Goal: Task Accomplishment & Management: Complete application form

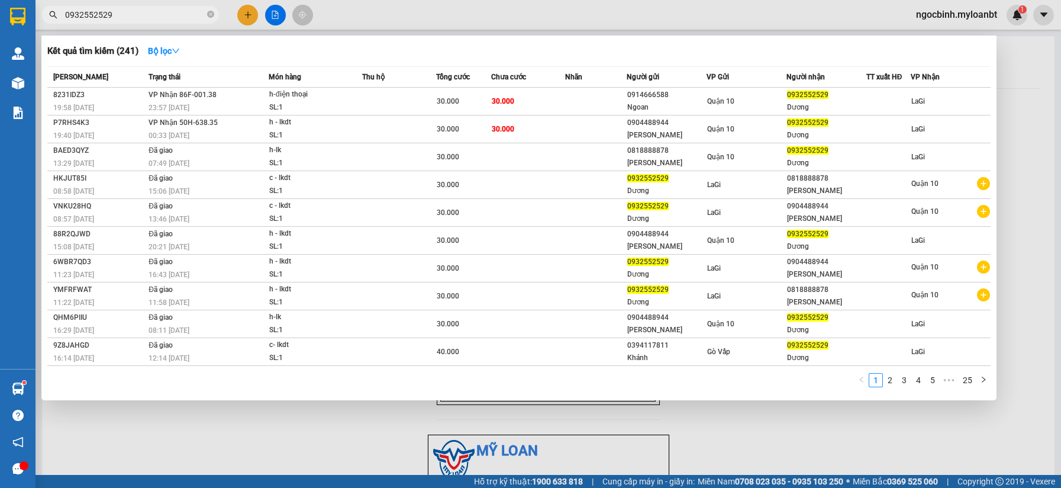
click at [134, 19] on input "0932552529" at bounding box center [135, 14] width 140 height 13
click at [248, 23] on div at bounding box center [530, 244] width 1061 height 488
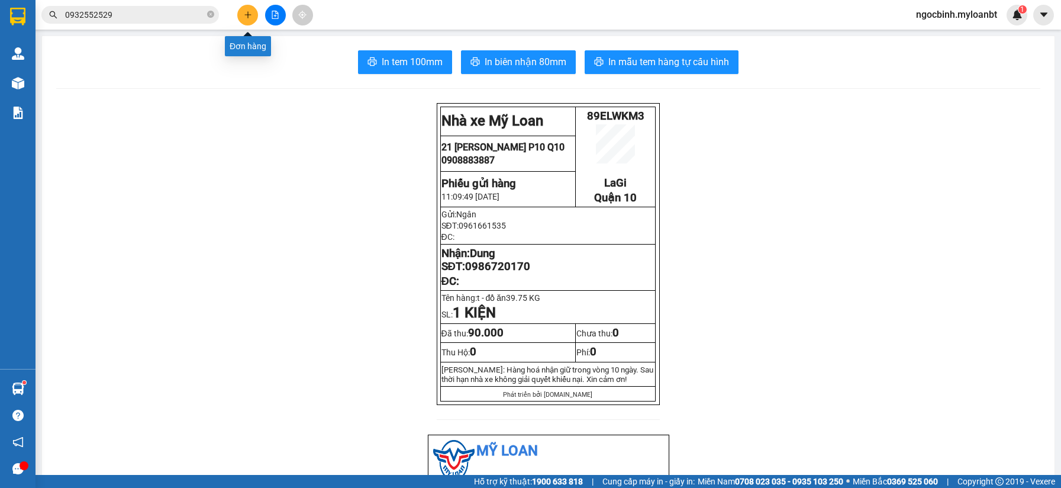
click at [251, 21] on button at bounding box center [247, 15] width 21 height 21
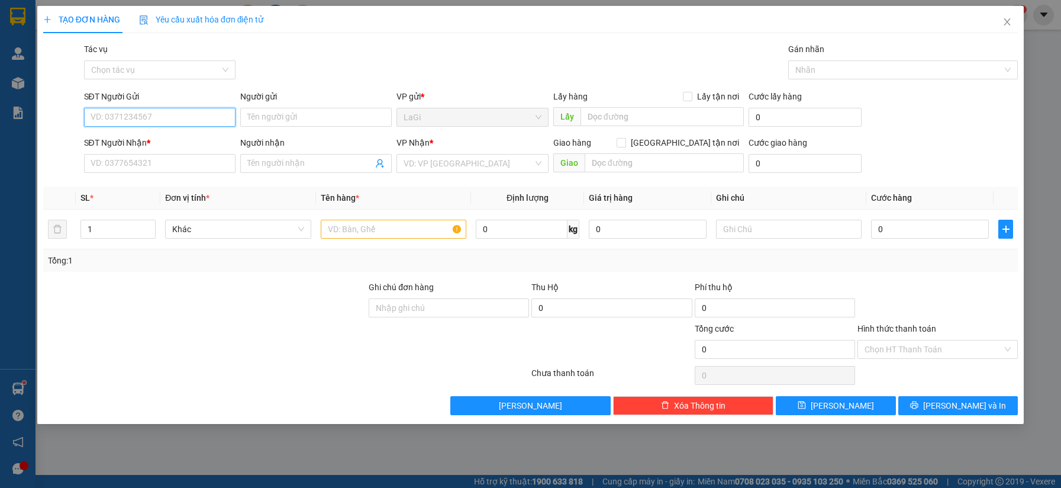
click at [156, 117] on input "SĐT Người Gửi" at bounding box center [160, 117] width 152 height 19
type input "0777064"
drag, startPoint x: 137, startPoint y: 101, endPoint x: 85, endPoint y: 127, distance: 58.5
click at [85, 127] on div "SĐT Người Gửi 0777064" at bounding box center [160, 110] width 152 height 41
click at [151, 164] on input "SĐT Người Nhận *" at bounding box center [160, 163] width 152 height 19
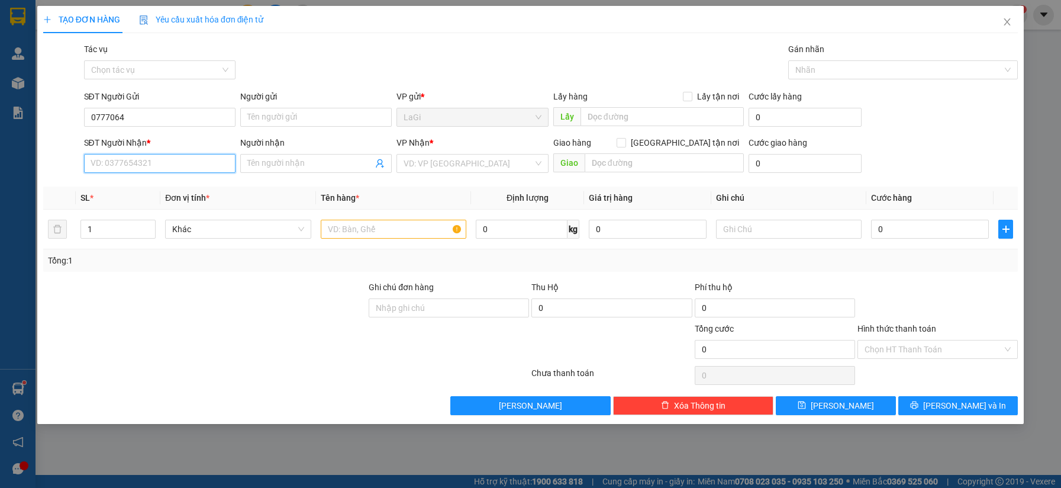
paste input "0937854199"
type input "0937854199"
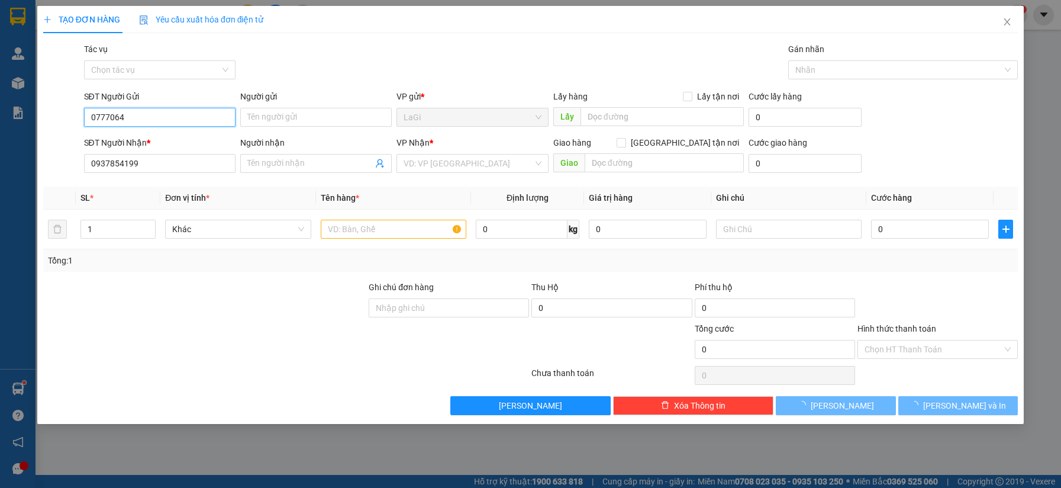
click at [165, 114] on input "0777064" at bounding box center [160, 117] width 152 height 19
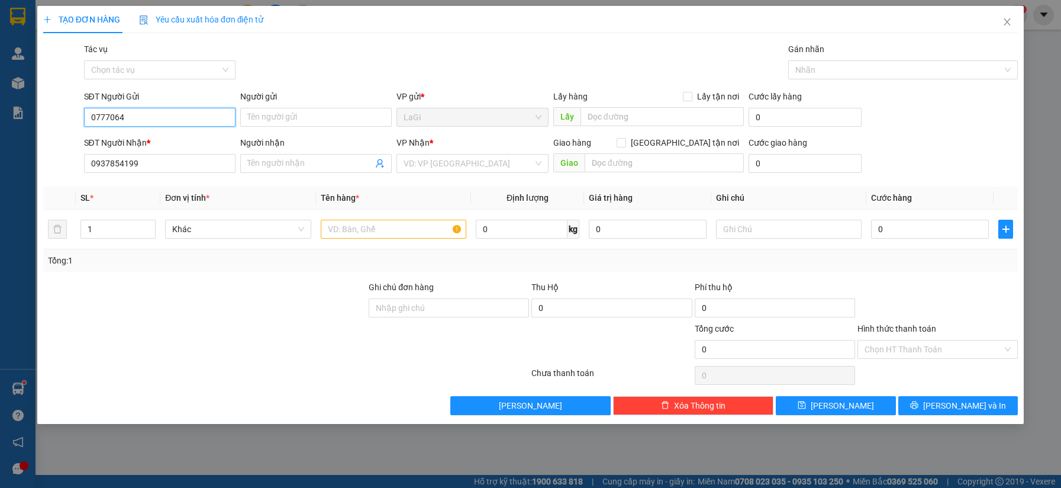
click at [165, 114] on input "0777064" at bounding box center [160, 117] width 152 height 19
type input "0971669456"
click at [154, 138] on div "0971669456 - Trâm" at bounding box center [159, 140] width 137 height 13
type input "Trâm"
type input "0971669456"
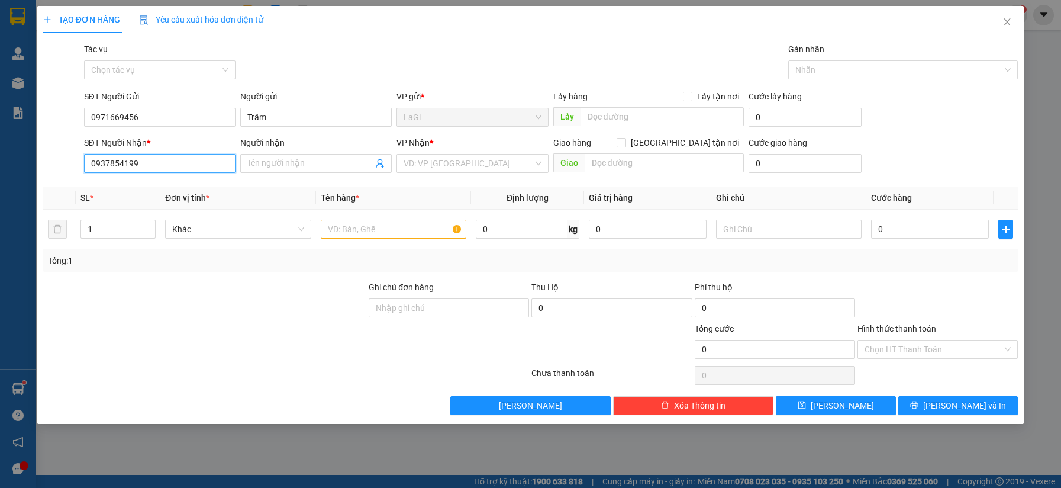
click at [166, 162] on input "0937854199" at bounding box center [160, 163] width 152 height 19
type input "0777064728"
click at [156, 189] on div "0777064728 - phương" at bounding box center [159, 187] width 137 height 13
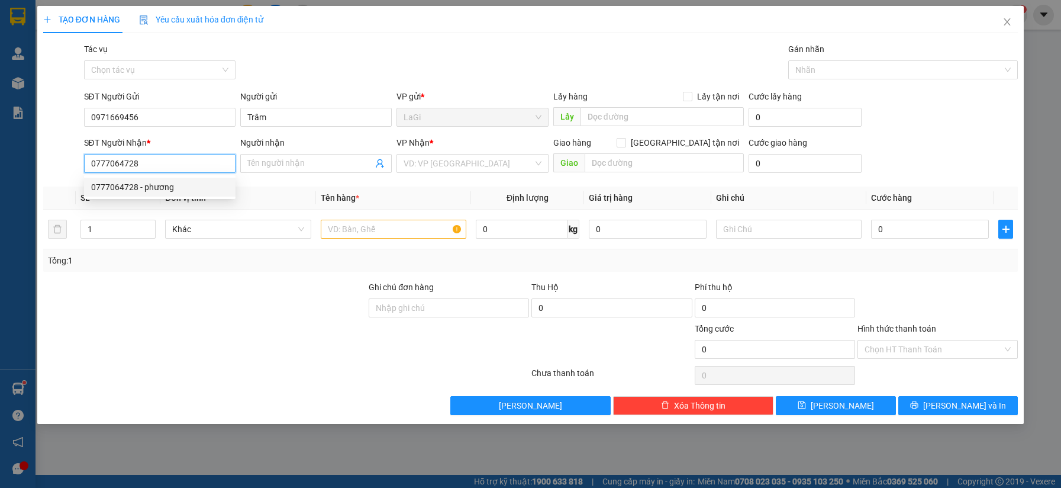
type input "phương"
type input "0777064728"
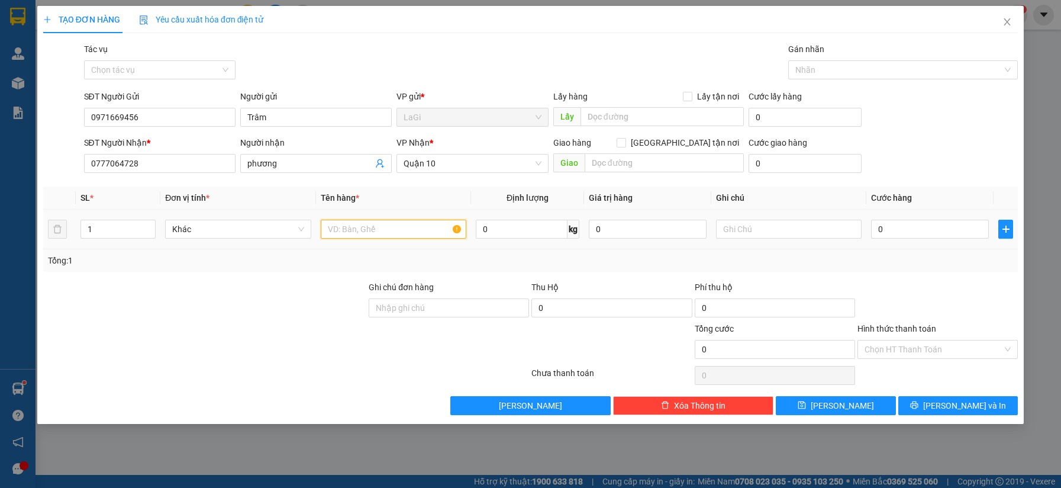
click at [402, 227] on input "text" at bounding box center [394, 229] width 146 height 19
type input "t- lk"
click at [902, 239] on div "0" at bounding box center [930, 229] width 118 height 24
click at [901, 231] on input "0" at bounding box center [930, 229] width 118 height 19
type input "3"
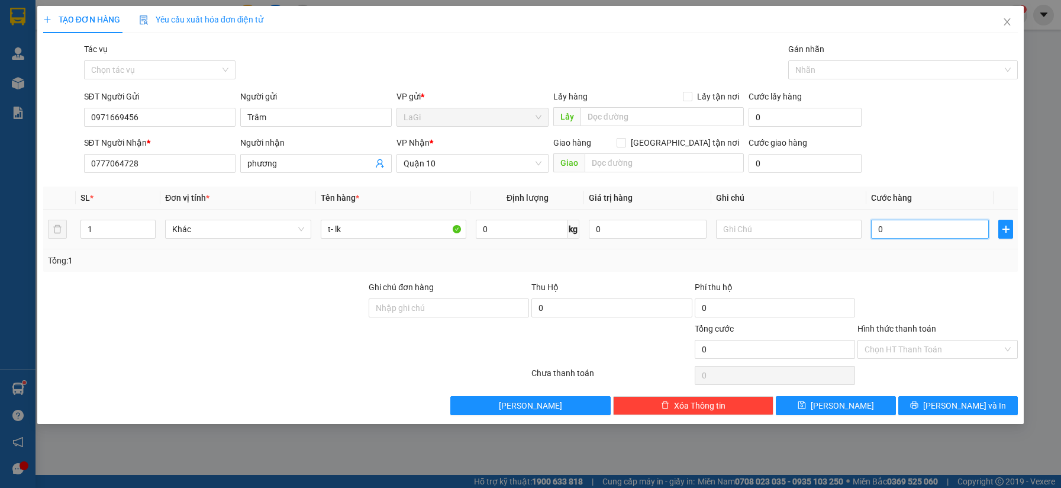
type input "3"
type input "30"
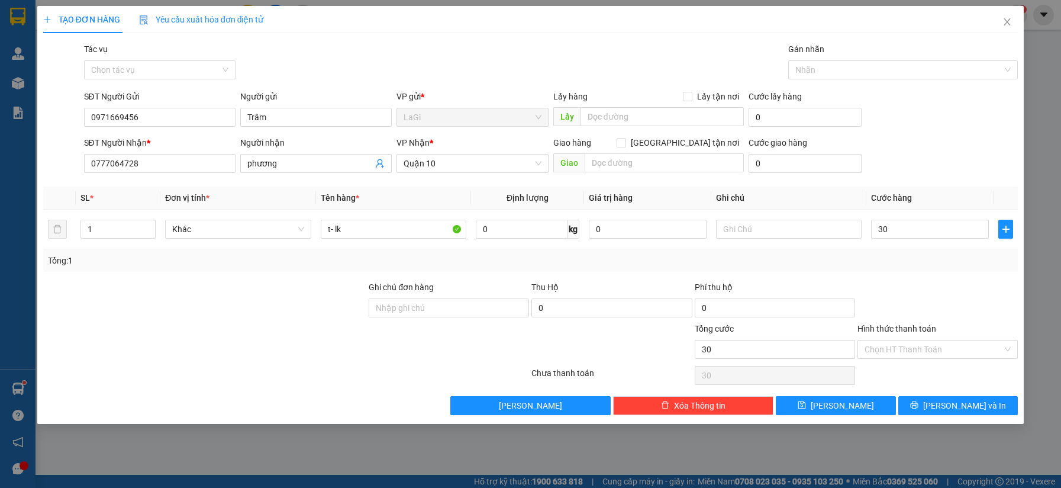
type input "30.000"
click at [905, 277] on div "Transit Pickup Surcharge Ids Transit Deliver Surcharge Ids Transit Deliver Surc…" at bounding box center [530, 229] width 975 height 372
click at [924, 346] on input "Hình thức thanh toán" at bounding box center [934, 349] width 138 height 18
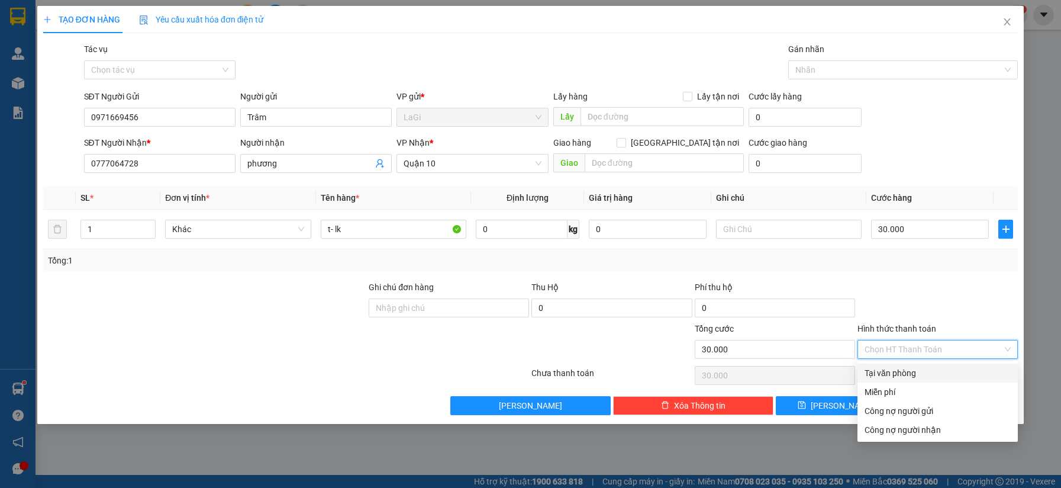
click at [905, 375] on div "Tại văn phòng" at bounding box center [938, 372] width 146 height 13
type input "0"
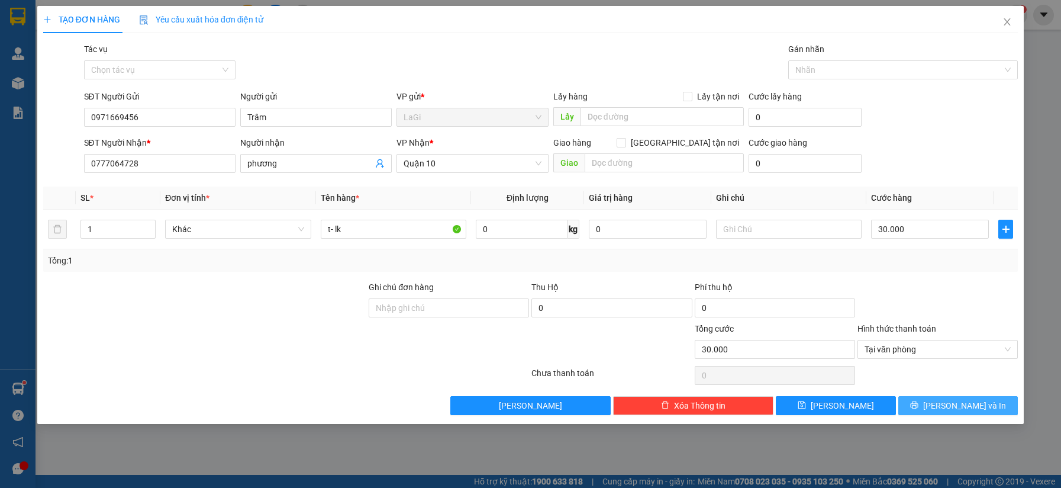
click at [967, 406] on span "[PERSON_NAME] và In" at bounding box center [964, 405] width 83 height 13
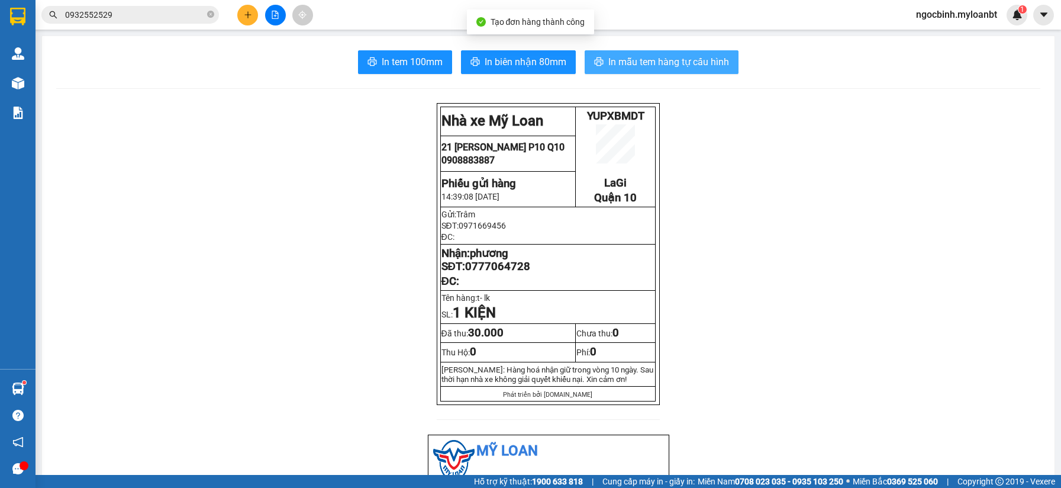
click at [645, 63] on span "In mẫu tem hàng tự cấu hình" at bounding box center [668, 61] width 121 height 15
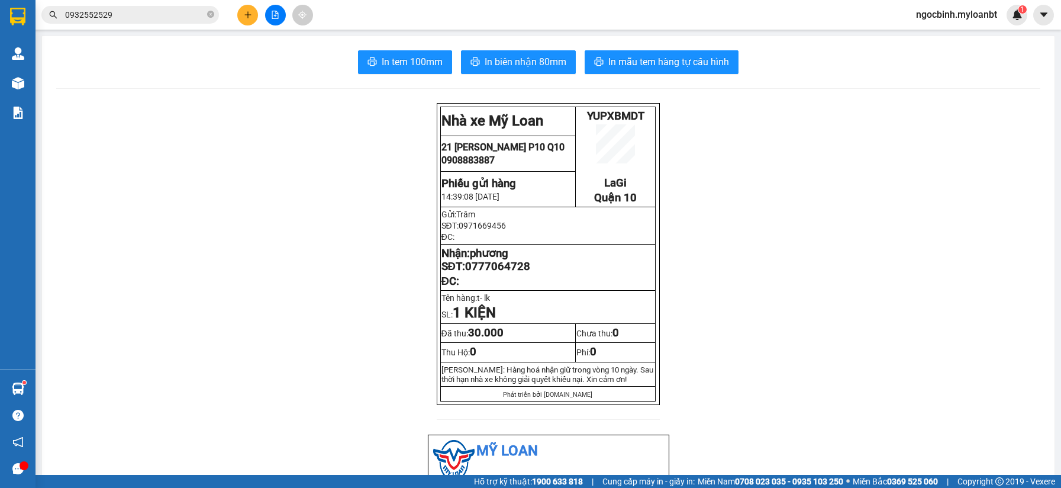
click at [138, 15] on input "0932552529" at bounding box center [135, 14] width 140 height 13
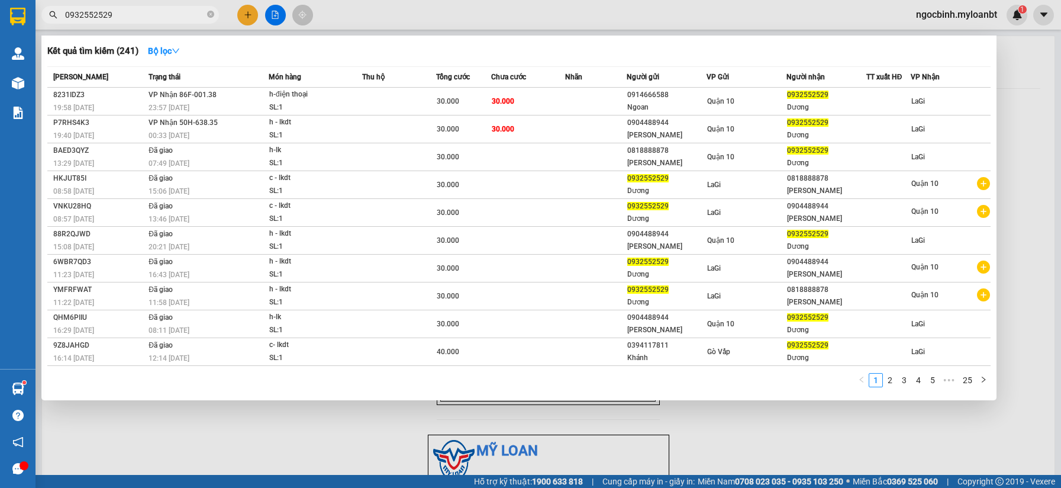
click at [138, 15] on input "0932552529" at bounding box center [135, 14] width 140 height 13
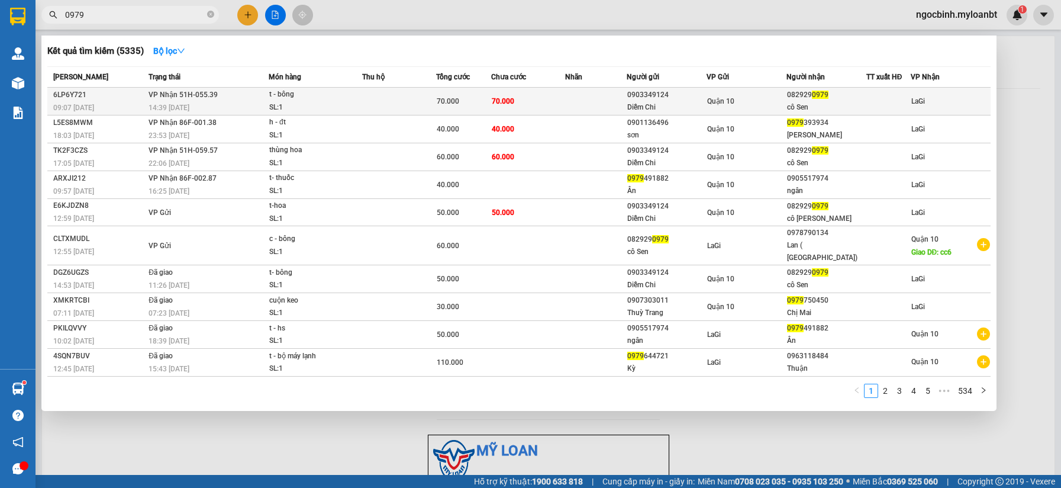
type input "0979"
drag, startPoint x: 833, startPoint y: 99, endPoint x: 786, endPoint y: 95, distance: 46.9
click at [787, 95] on td "082929 0979 cô Sen" at bounding box center [827, 102] width 80 height 28
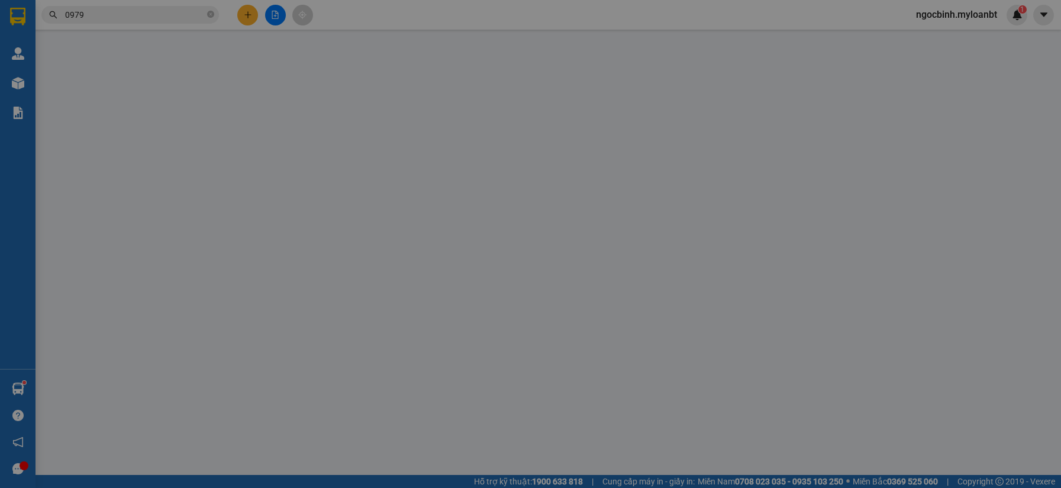
type input "0903349124"
type input "Diễm Chi"
type input "0829290979"
type input "cô Sen"
type input "70.000"
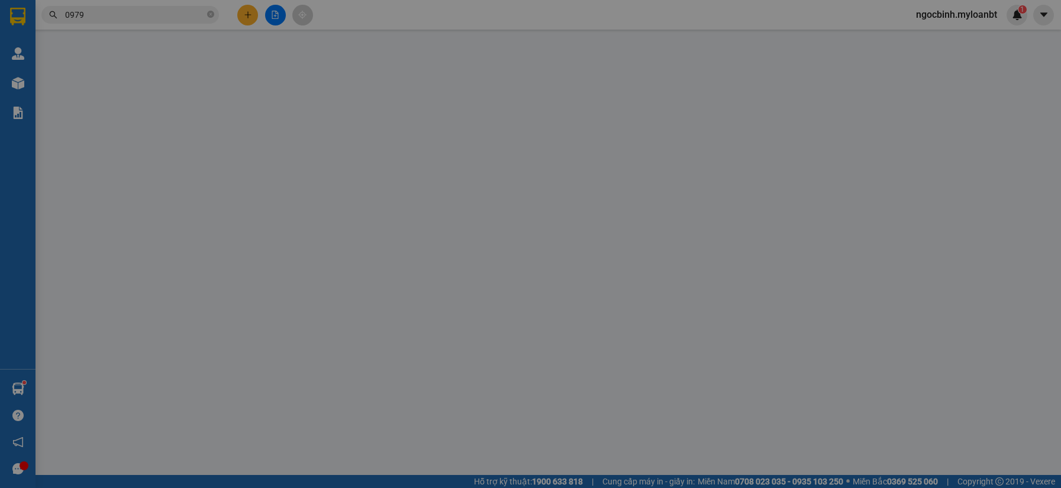
type input "70.000"
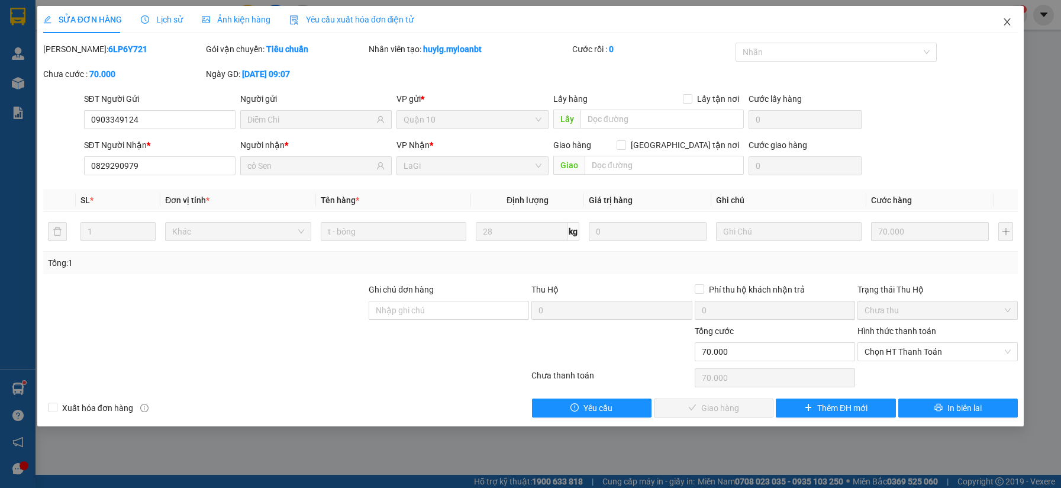
click at [1002, 23] on span "Close" at bounding box center [1007, 22] width 33 height 33
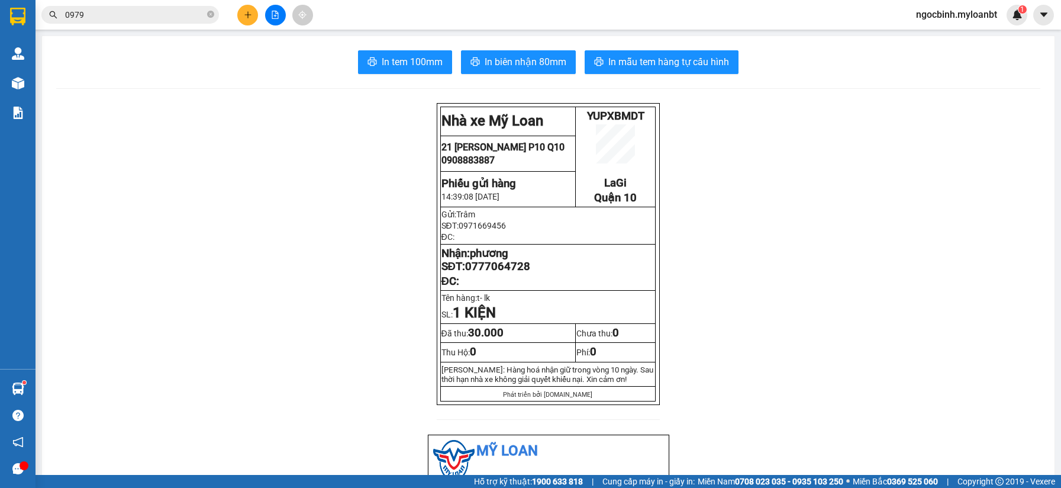
click at [115, 14] on input "0979" at bounding box center [135, 14] width 140 height 13
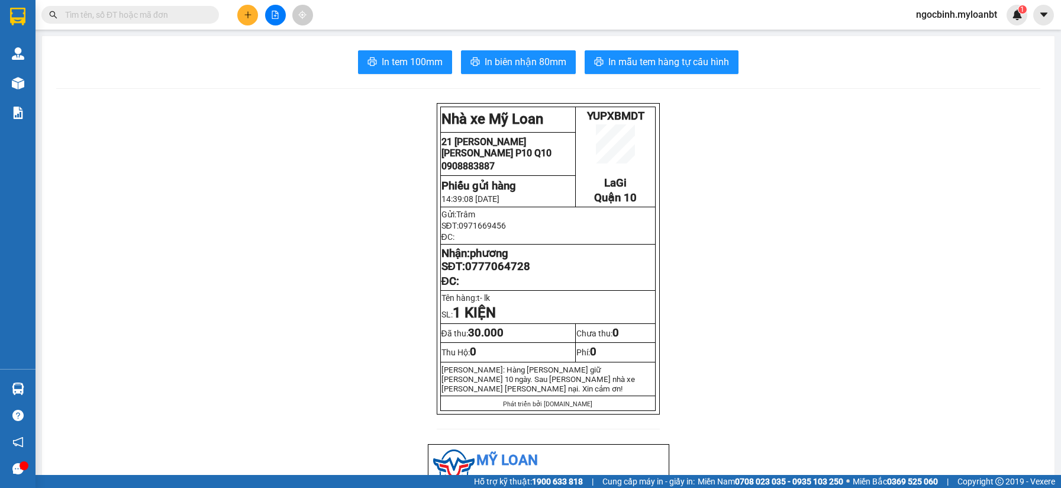
click at [118, 15] on input "text" at bounding box center [135, 14] width 140 height 13
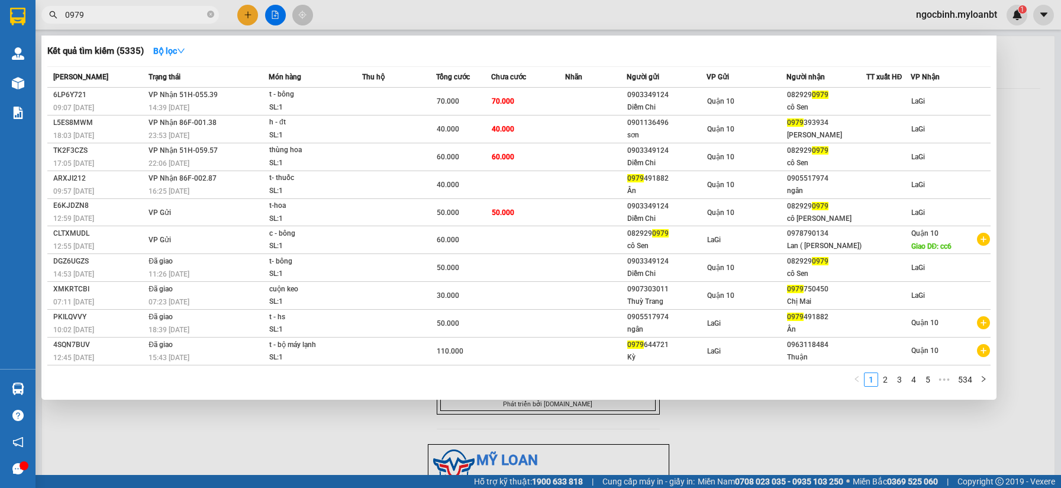
type input "0979"
click at [240, 443] on div at bounding box center [530, 244] width 1061 height 488
click at [110, 15] on input "0979" at bounding box center [135, 14] width 140 height 13
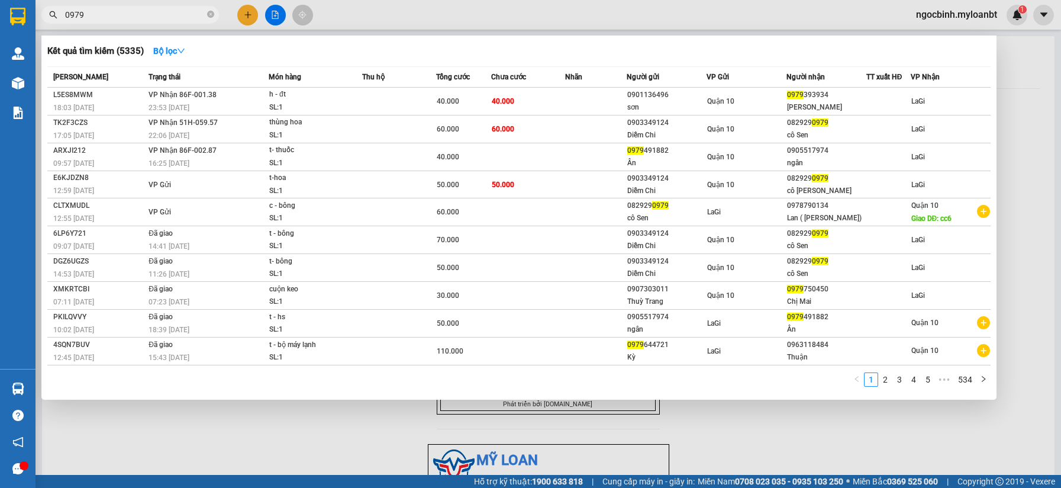
click at [247, 16] on div at bounding box center [530, 244] width 1061 height 488
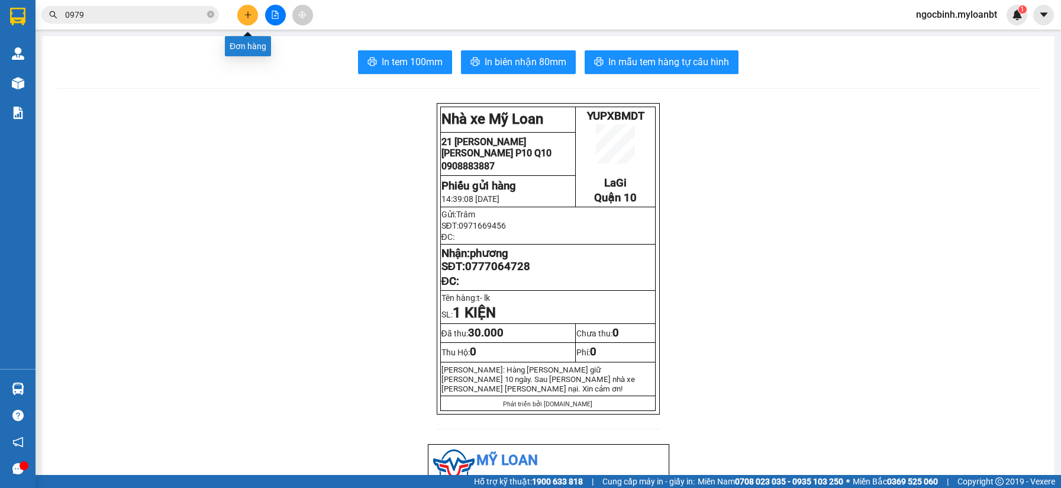
click at [247, 16] on icon "plus" at bounding box center [248, 15] width 8 height 8
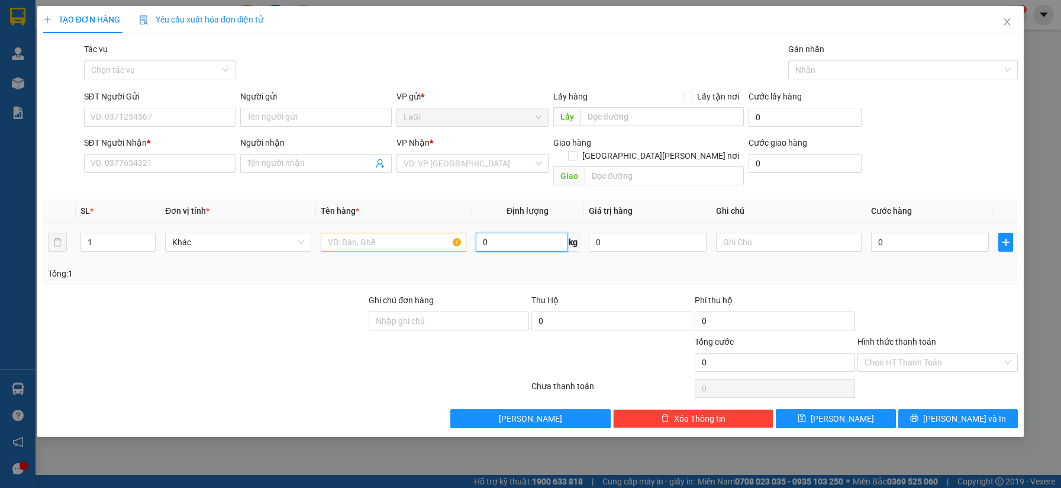
click at [507, 233] on input "0" at bounding box center [522, 242] width 92 height 19
type input "10.75"
click at [394, 235] on input "text" at bounding box center [394, 242] width 146 height 19
type input "t - đồ ăn"
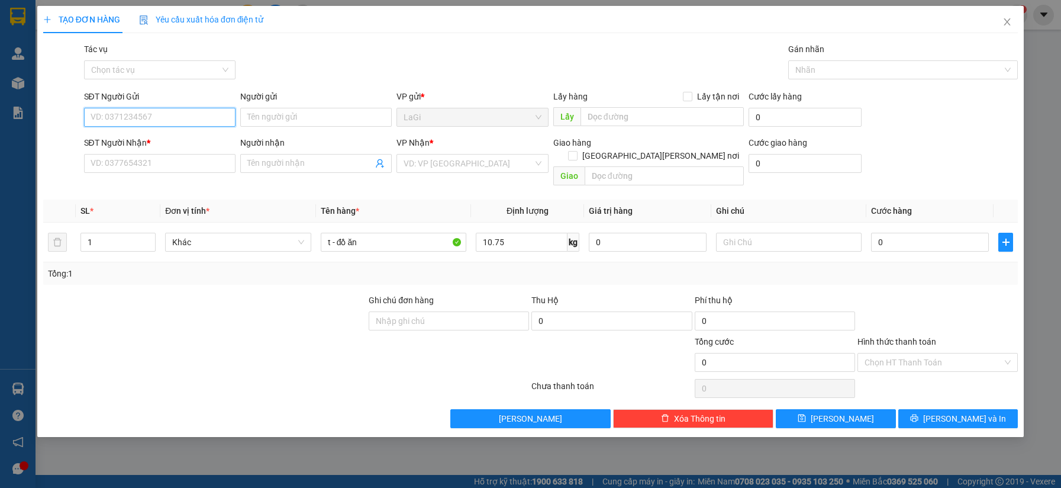
click at [215, 112] on input "SĐT Người Gửi" at bounding box center [160, 117] width 152 height 19
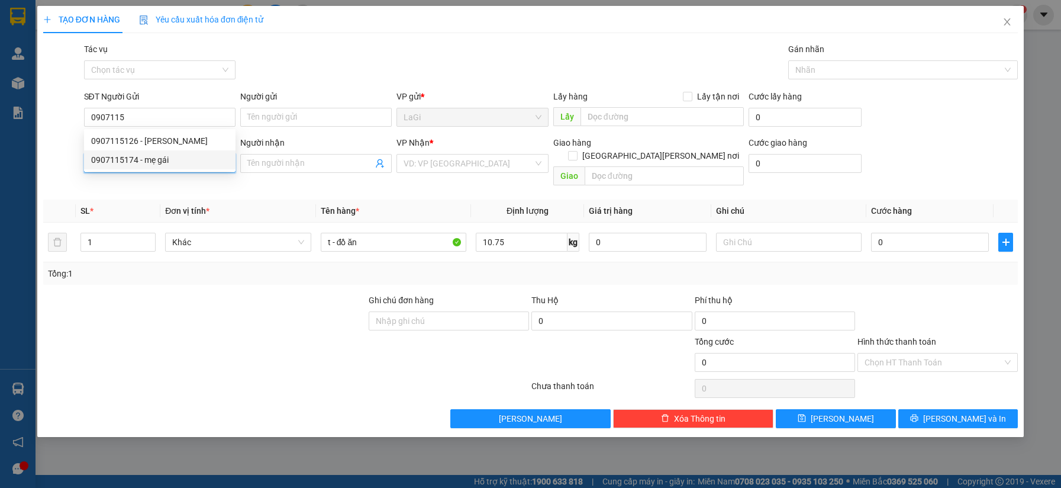
click at [180, 172] on input "SĐT Người Nhận *" at bounding box center [160, 163] width 152 height 19
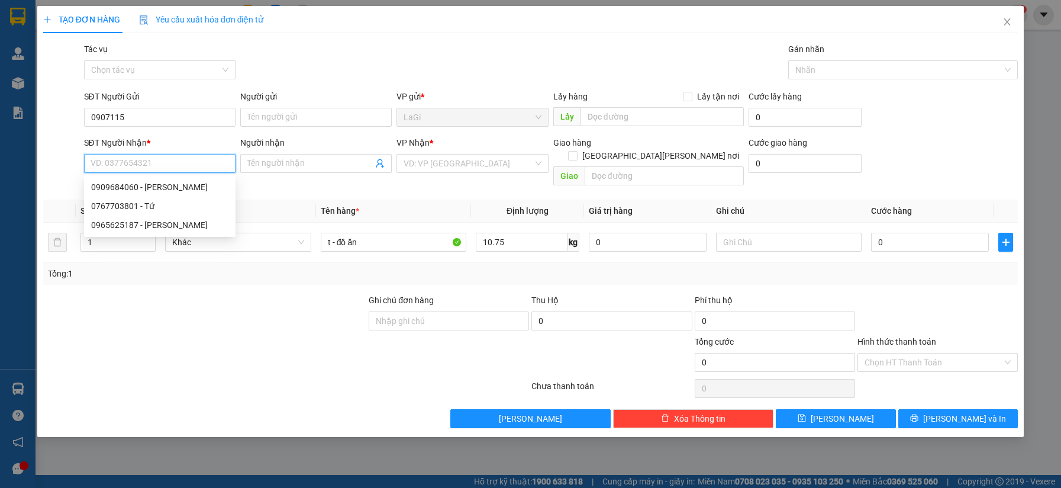
click at [177, 165] on input "SĐT Người Nhận *" at bounding box center [160, 163] width 152 height 19
click at [177, 118] on input "0907115" at bounding box center [160, 117] width 152 height 19
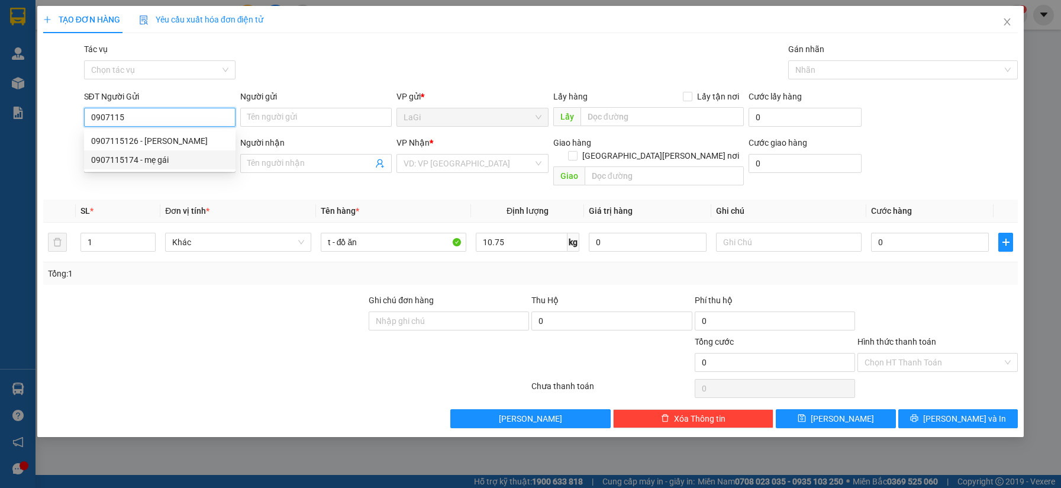
click at [183, 162] on div "0907115174 - mẹ gái" at bounding box center [159, 159] width 137 height 13
type input "0907115174"
type input "mẹ gái"
type input "0965625187"
type input "ngọc"
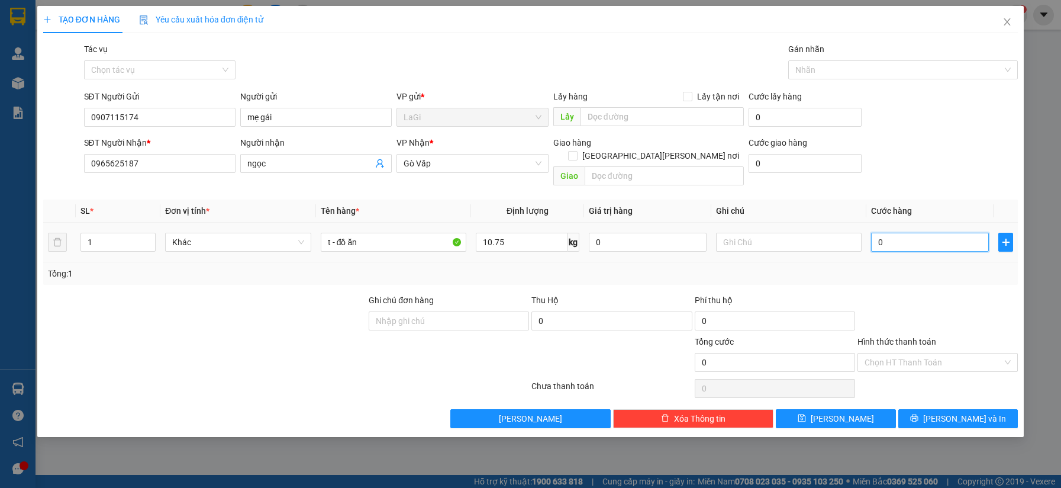
click at [932, 234] on input "0" at bounding box center [930, 242] width 118 height 19
type input "6"
type input "60"
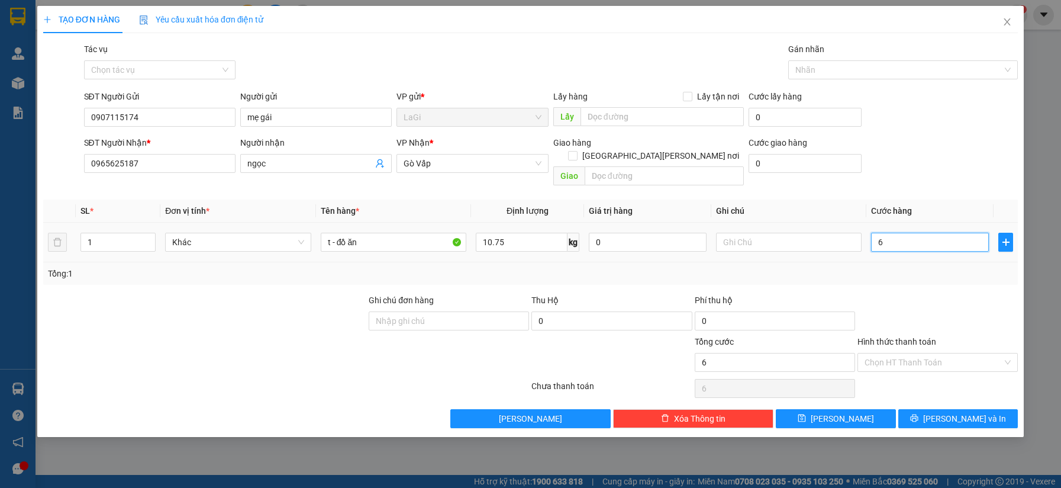
type input "60"
type input "600"
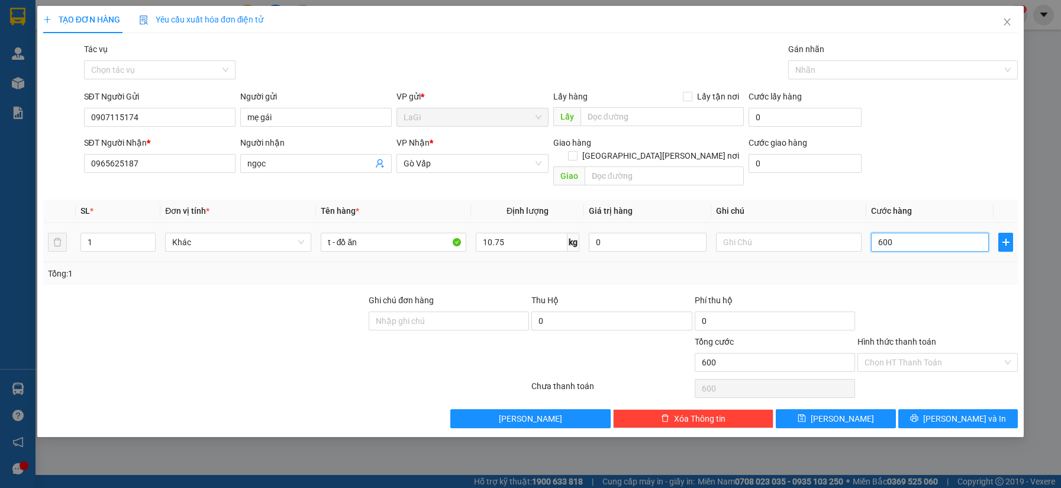
type input "6.000"
type input "60.000"
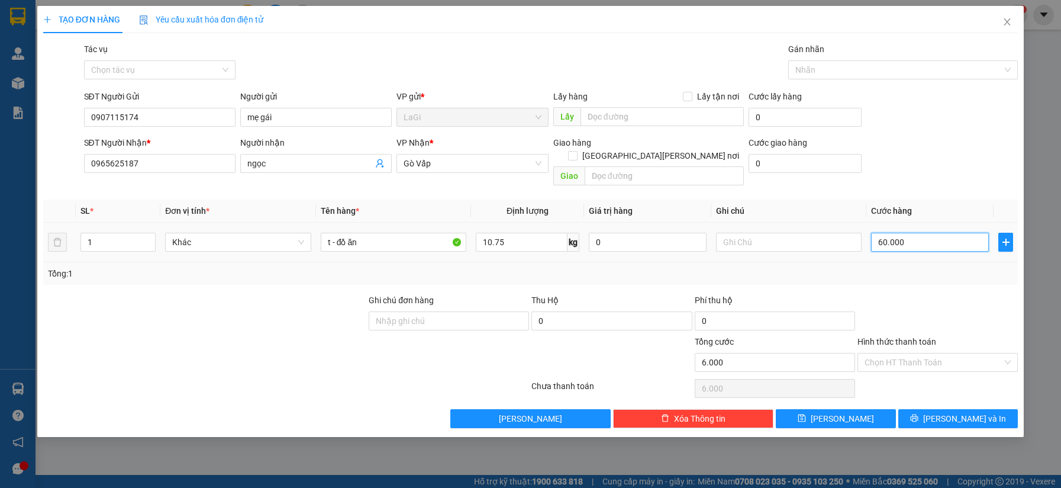
type input "60.000"
click at [949, 353] on input "Hình thức thanh toán" at bounding box center [934, 362] width 138 height 18
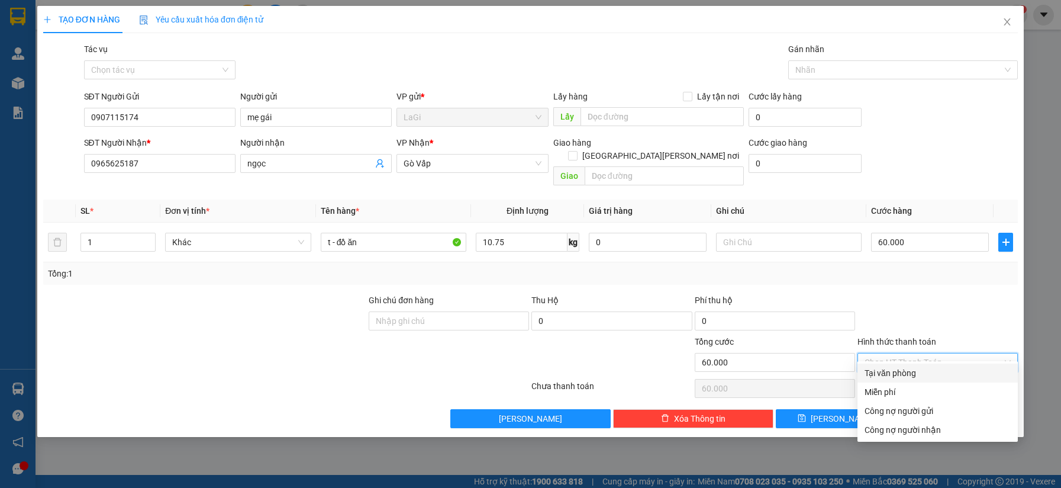
click at [937, 368] on div "Tại văn phòng" at bounding box center [938, 372] width 146 height 13
type input "0"
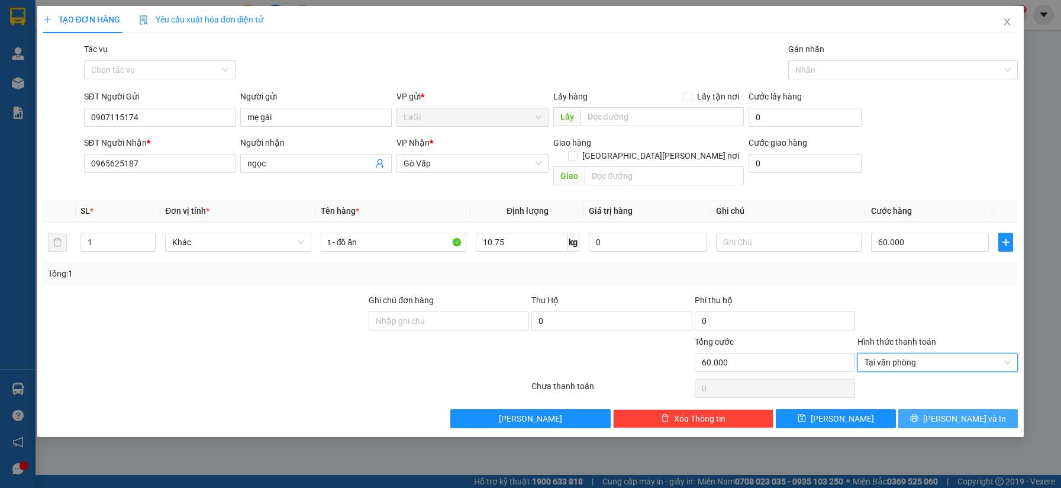
click at [978, 412] on span "[PERSON_NAME] và In" at bounding box center [964, 418] width 83 height 13
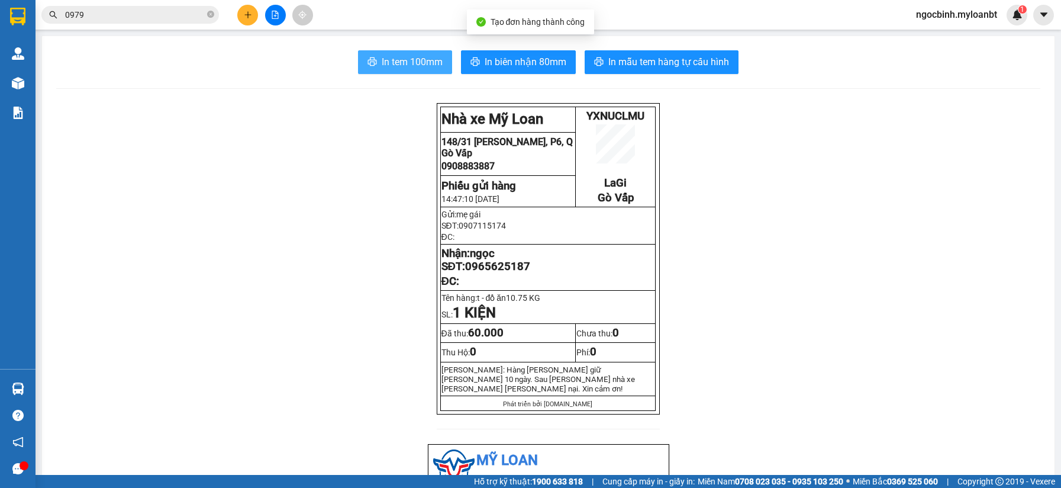
click at [427, 70] on button "In tem 100mm" at bounding box center [405, 62] width 94 height 24
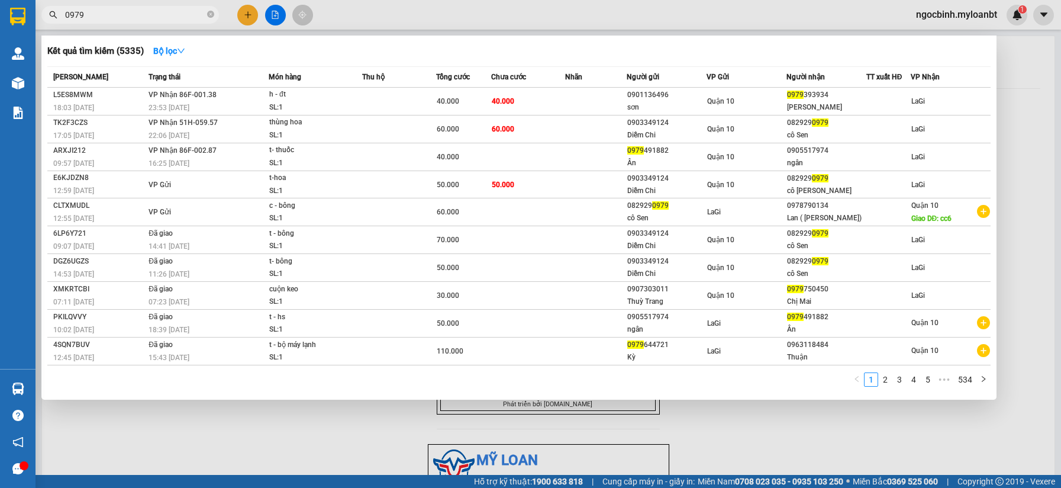
click at [166, 15] on input "0979" at bounding box center [135, 14] width 140 height 13
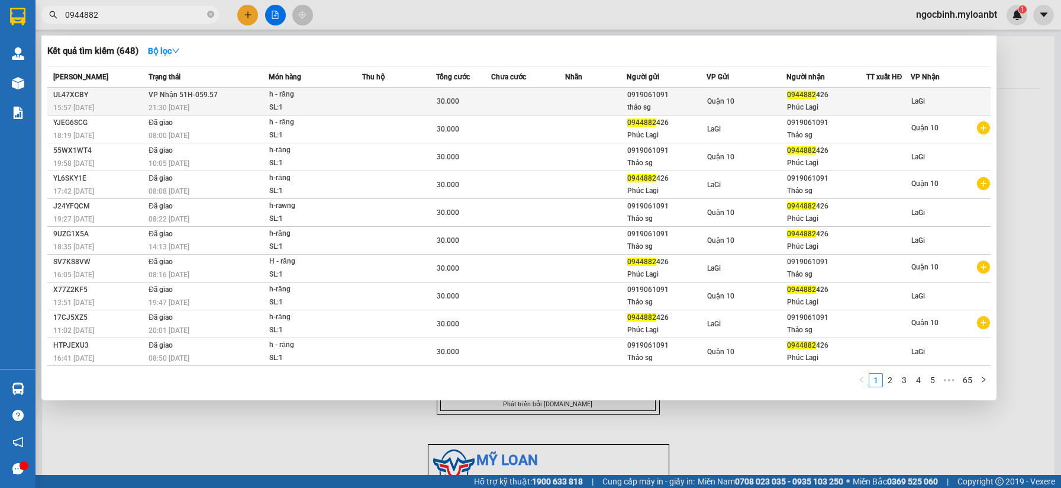
type input "0944882"
click at [562, 96] on td at bounding box center [528, 102] width 74 height 28
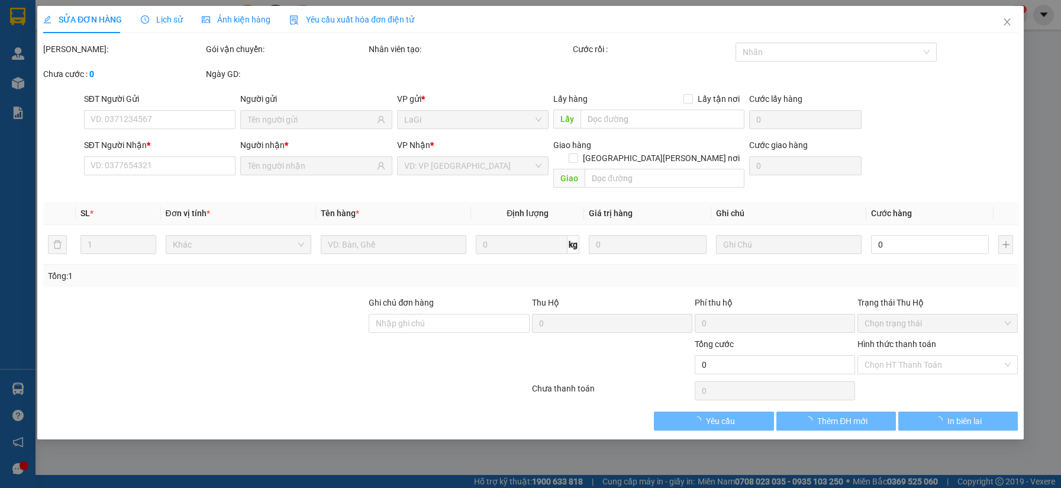
type input "0919061091"
type input "thảo sg"
type input "0944882426"
type input "Phúc Lagi"
type input "30.000"
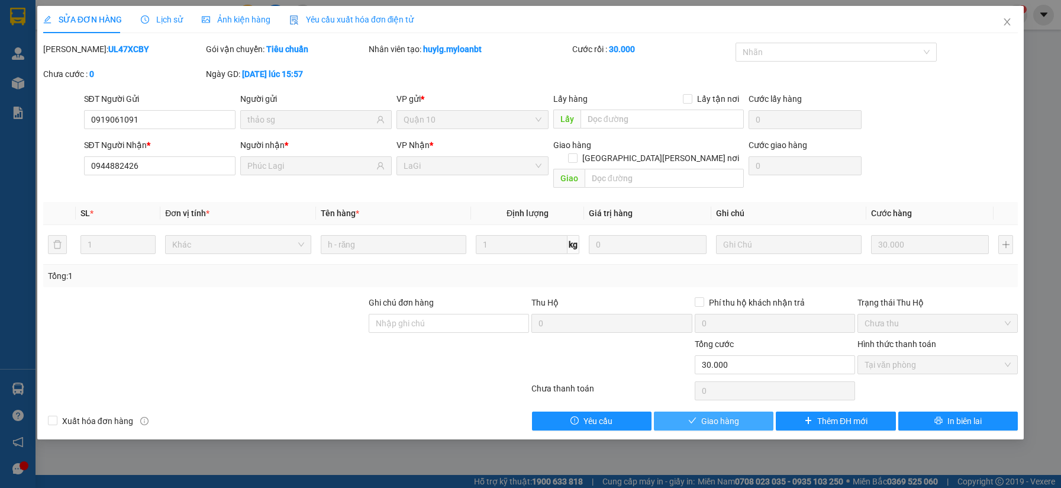
click at [668, 411] on button "Giao hàng" at bounding box center [714, 420] width 120 height 19
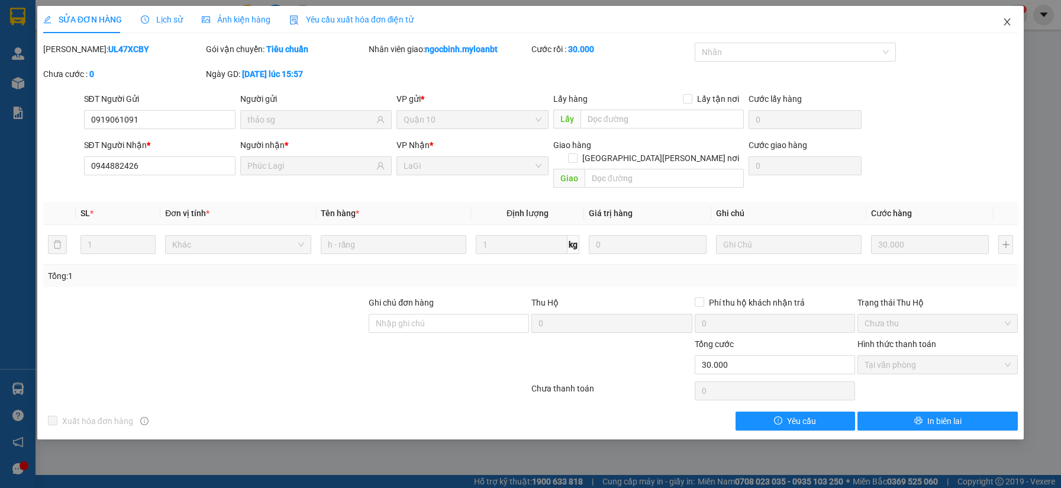
click at [1005, 25] on icon "close" at bounding box center [1007, 21] width 7 height 7
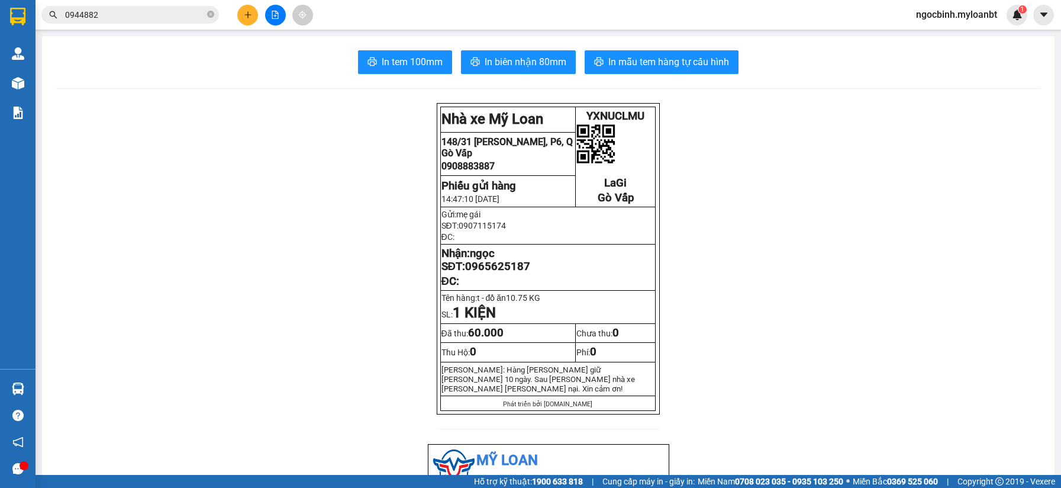
click at [120, 17] on input "0944882" at bounding box center [135, 14] width 140 height 13
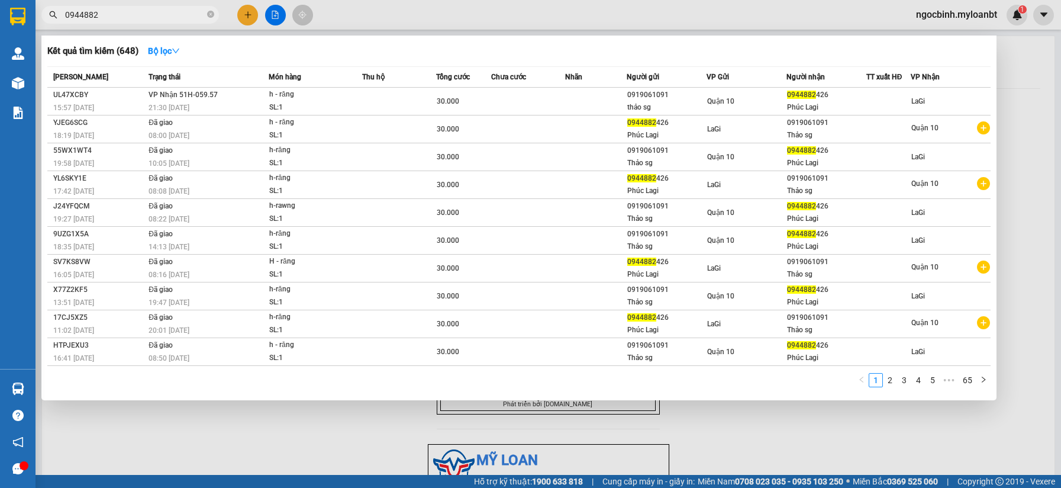
click at [120, 17] on input "0944882" at bounding box center [135, 14] width 140 height 13
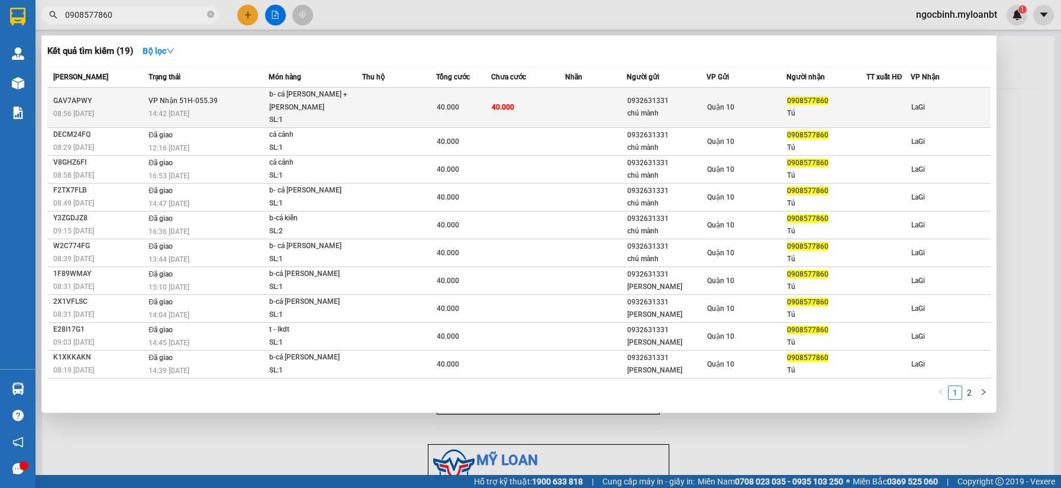
type input "0908577860"
click at [621, 112] on td at bounding box center [596, 108] width 62 height 40
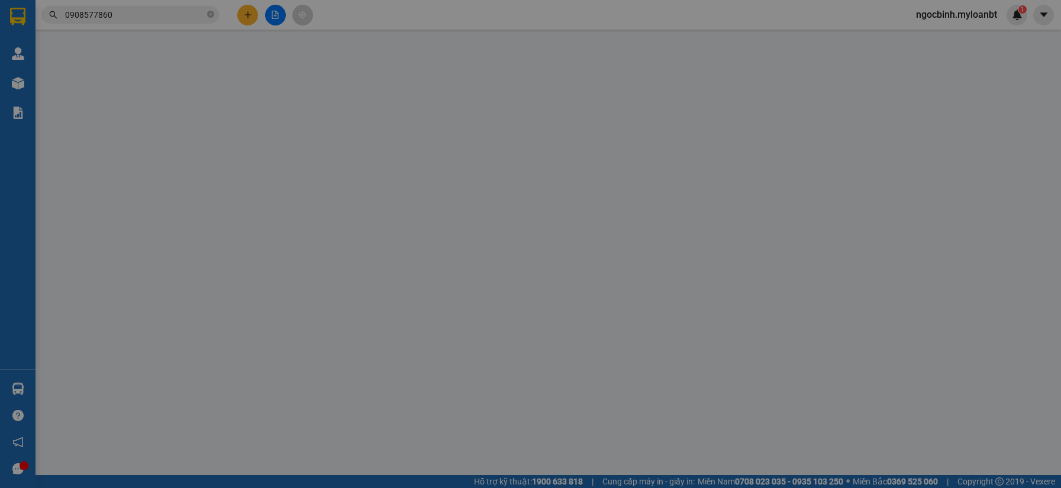
type input "0932631331"
type input "chú mành"
type input "0908577860"
type input "Tú"
type input "40.000"
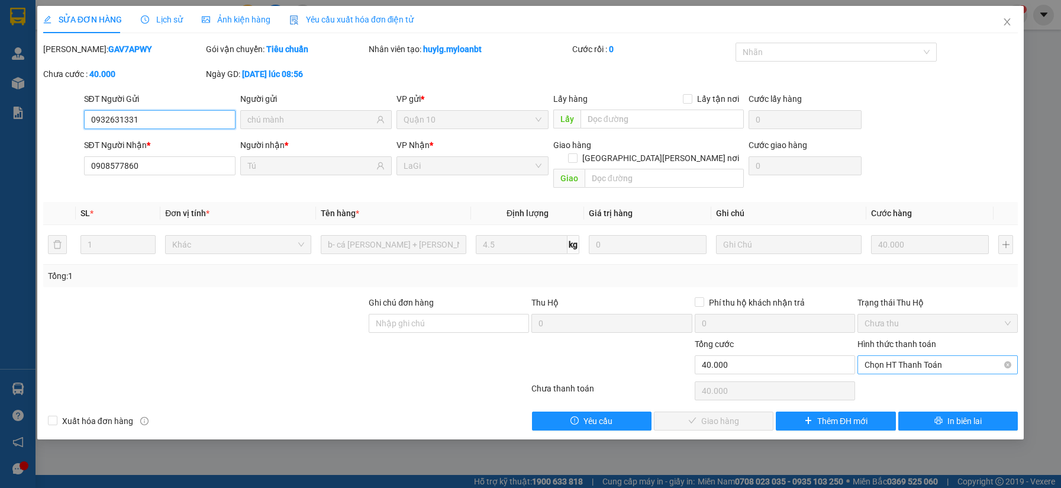
click at [905, 356] on span "Chọn HT Thanh Toán" at bounding box center [938, 365] width 146 height 18
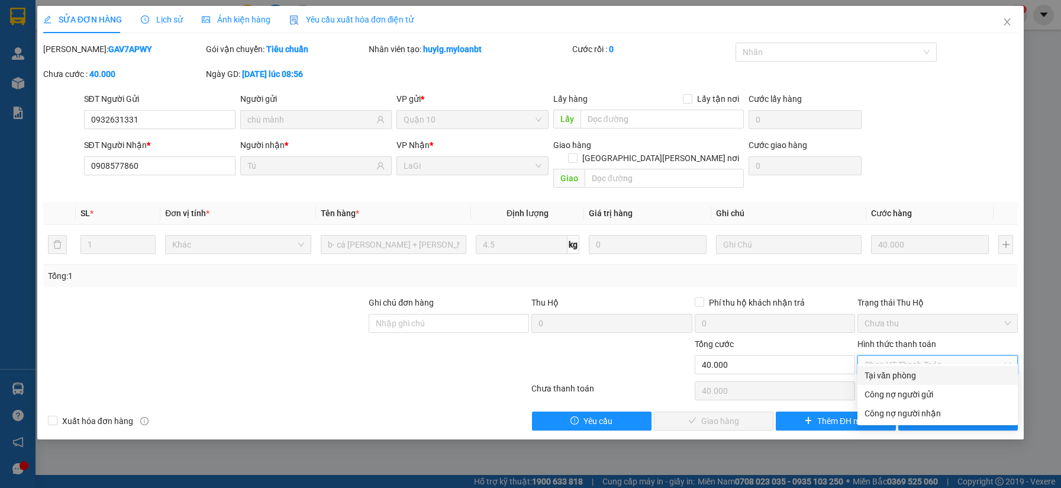
click at [903, 373] on div "Tại văn phòng" at bounding box center [938, 375] width 146 height 13
type input "0"
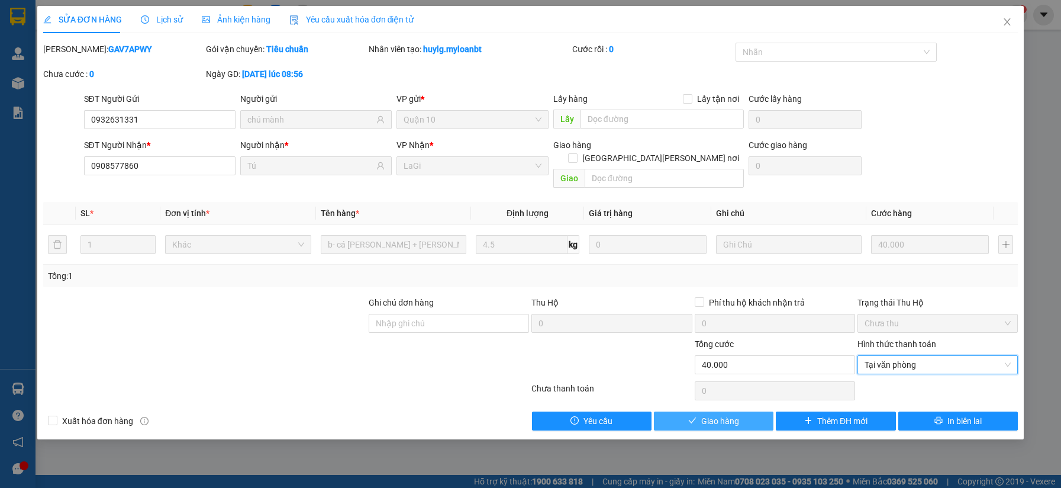
click at [745, 411] on button "Giao hàng" at bounding box center [714, 420] width 120 height 19
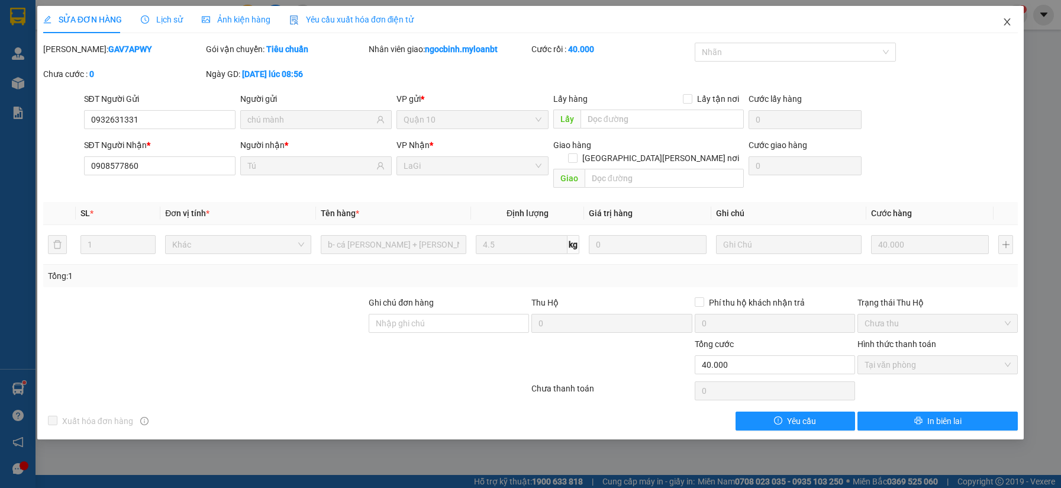
click at [1006, 21] on icon "close" at bounding box center [1007, 21] width 7 height 7
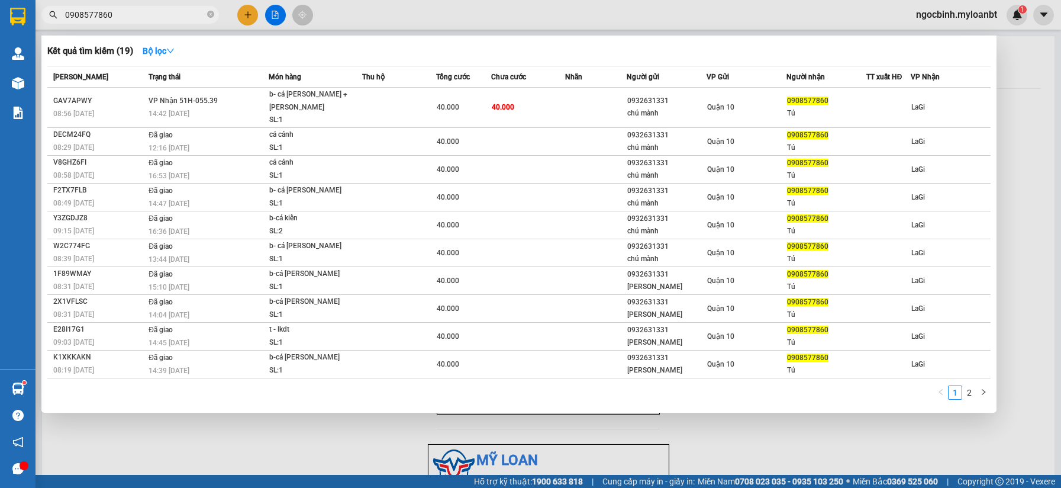
click at [125, 15] on input "0908577860" at bounding box center [135, 14] width 140 height 13
drag, startPoint x: 127, startPoint y: 14, endPoint x: -77, endPoint y: -23, distance: 206.9
click at [0, 0] on html "Kết quả [PERSON_NAME] ( 19 ) Bộ lọc Mã ĐH Trạng thái Món hàng Thu hộ Tổng [PERS…" at bounding box center [530, 244] width 1061 height 488
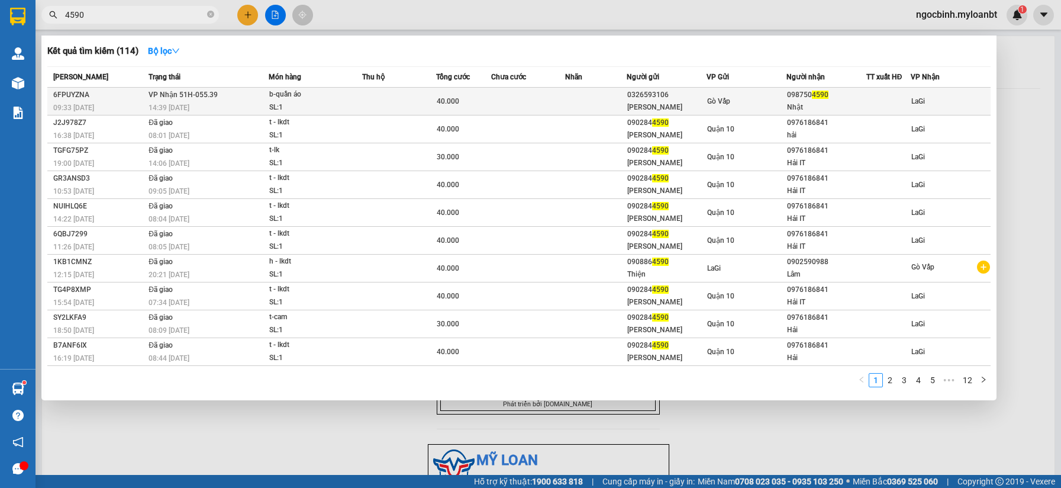
type input "4590"
click at [711, 104] on span "Gò Vấp" at bounding box center [718, 101] width 23 height 8
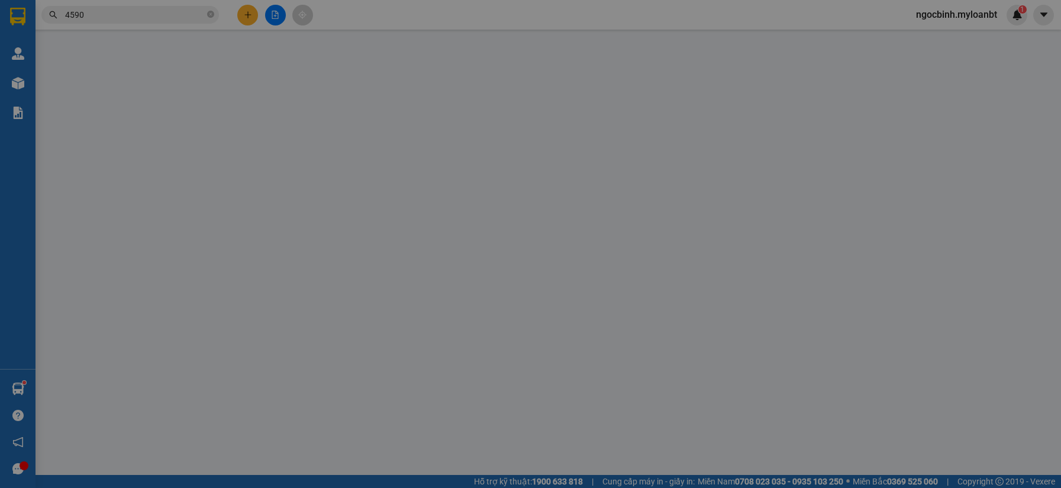
type input "0326593106"
type input "[PERSON_NAME]"
type input "0987504590"
type input "Nhật"
type input "40.000"
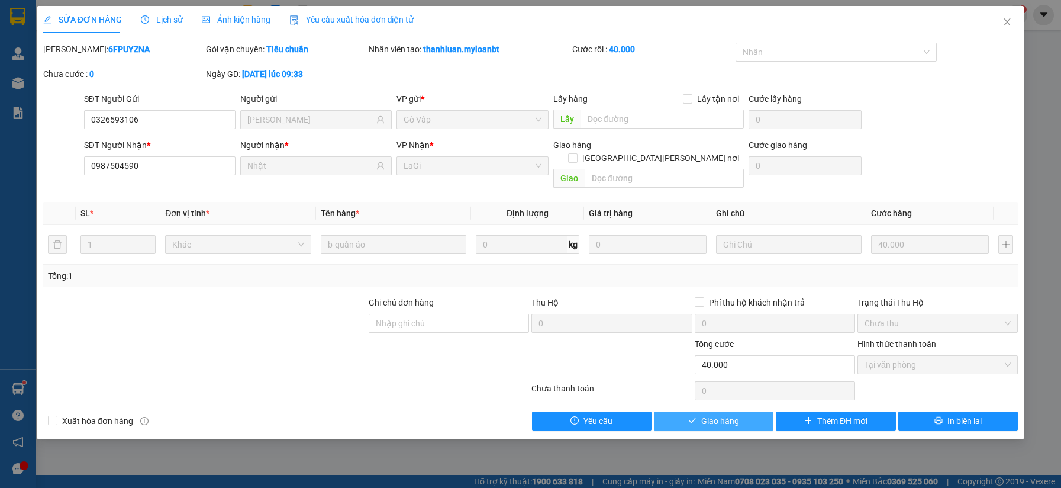
click at [730, 417] on button "Giao hàng" at bounding box center [714, 420] width 120 height 19
